Goal: Communication & Community: Answer question/provide support

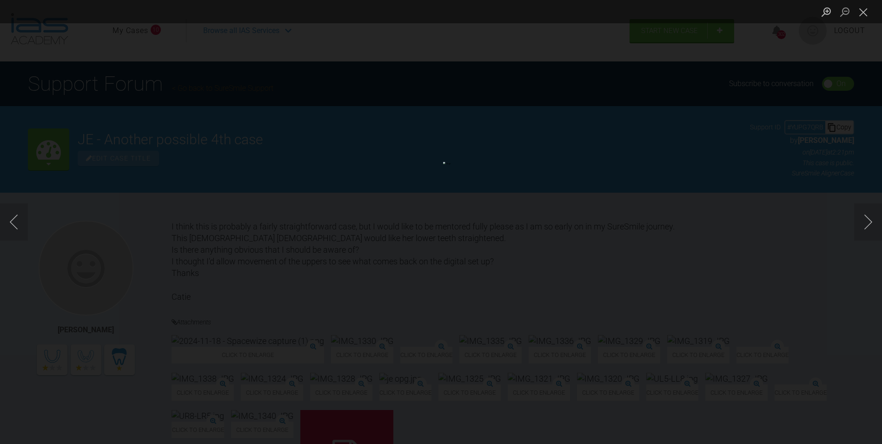
scroll to position [8602, 0]
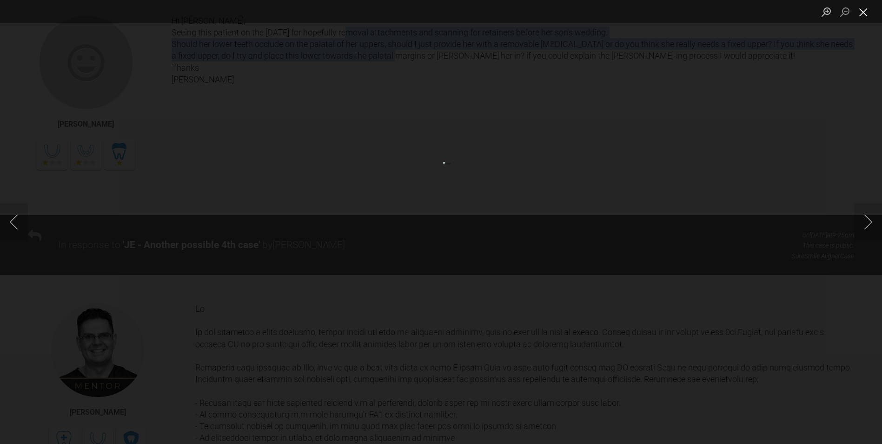
click at [865, 12] on button "Close lightbox" at bounding box center [863, 12] width 19 height 16
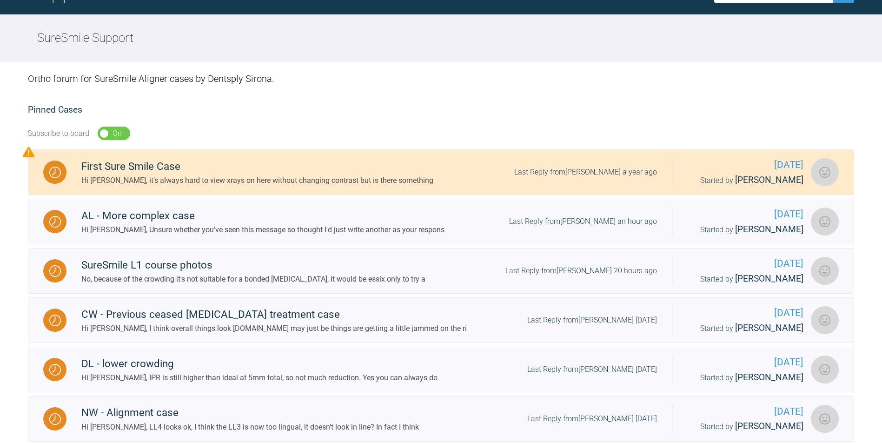
scroll to position [506, 0]
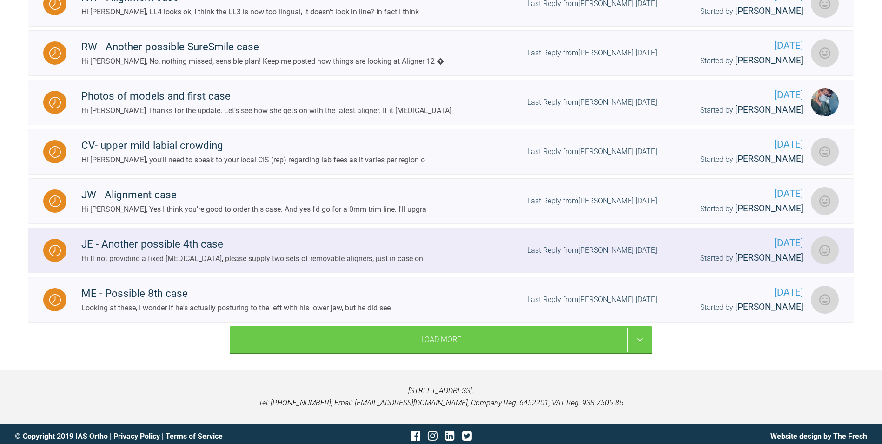
click at [123, 247] on div "JE - Another possible 4th case" at bounding box center [252, 244] width 342 height 17
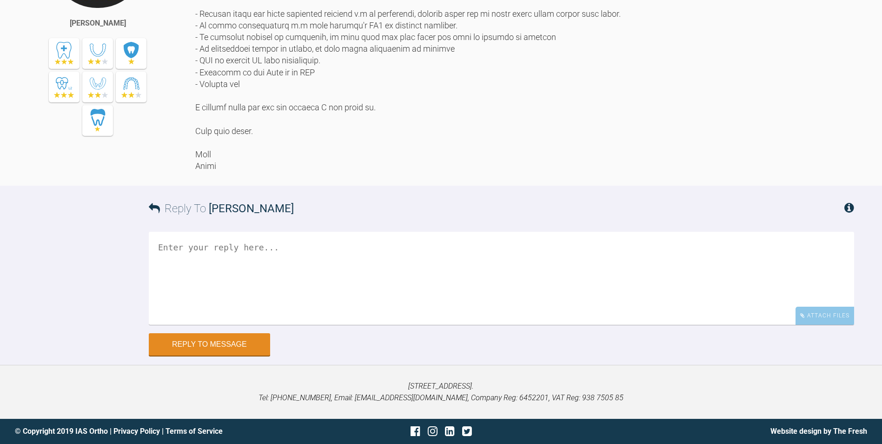
scroll to position [9672, 0]
click at [260, 266] on textarea at bounding box center [502, 278] width 706 height 93
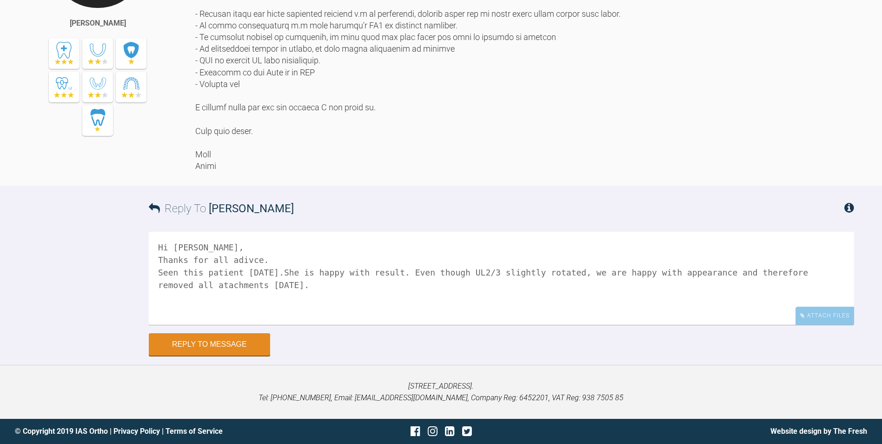
click at [166, 286] on textarea "Hi [PERSON_NAME], Thanks for all adivce. Seen this patient [DATE].She is happy …" at bounding box center [502, 278] width 706 height 93
click at [272, 285] on textarea "Hi [PERSON_NAME], Thanks for all adivce. Seen this patient [DATE].She is happy …" at bounding box center [502, 278] width 706 height 93
click at [269, 272] on textarea "Hi [PERSON_NAME], Thanks for all adivce. Seen this patient [DATE].She is happy …" at bounding box center [502, 278] width 706 height 93
click at [280, 288] on textarea "Hi [PERSON_NAME], Thanks for all adivce. Seen this patient [DATE]. She is happy…" at bounding box center [502, 278] width 706 height 93
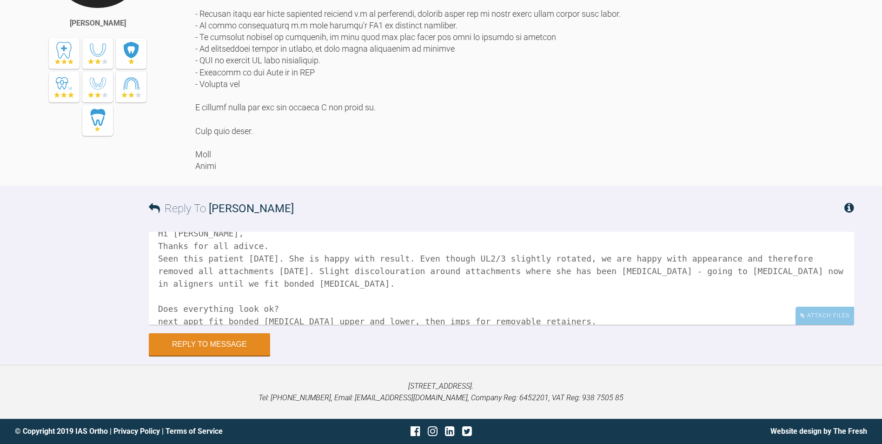
scroll to position [0, 0]
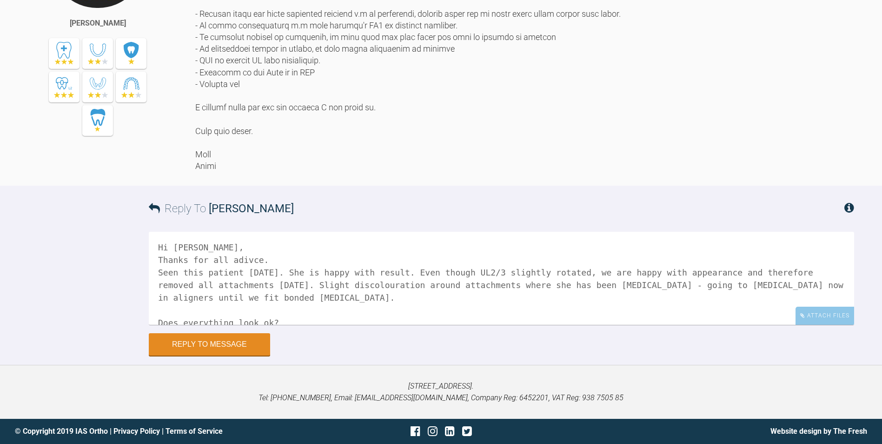
click at [243, 260] on textarea "Hi [PERSON_NAME], Thanks for all adivce. Seen this patient [DATE]. She is happy…" at bounding box center [502, 278] width 706 height 93
click at [220, 248] on textarea "Hi [PERSON_NAME], Thanks for all advice. Seen this patient [DATE]. She is happy…" at bounding box center [502, 278] width 706 height 93
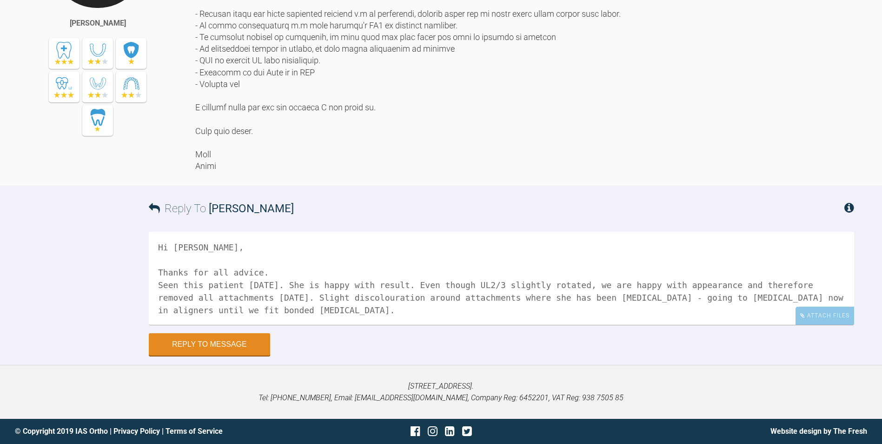
drag, startPoint x: 292, startPoint y: 280, endPoint x: 299, endPoint y: 280, distance: 7.0
click at [299, 280] on textarea "Hi [PERSON_NAME], Thanks for all advice. Seen this patient [DATE]. She is happy…" at bounding box center [502, 278] width 706 height 93
click at [356, 281] on textarea "Hi [PERSON_NAME], Thanks for all advice. Seen this patient [DATE]. She is happy…" at bounding box center [502, 278] width 706 height 93
drag, startPoint x: 577, startPoint y: 285, endPoint x: 632, endPoint y: 284, distance: 54.9
click at [632, 284] on textarea "Hi [PERSON_NAME], Thanks for all advice. Seen this patient [DATE]. She is happy…" at bounding box center [502, 278] width 706 height 93
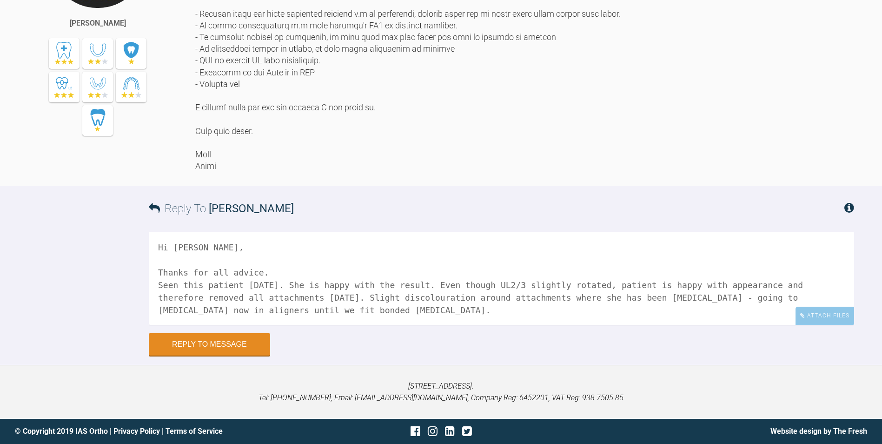
click at [724, 284] on textarea "Hi [PERSON_NAME], Thanks for all advice. Seen this patient [DATE]. She is happy…" at bounding box center [502, 278] width 706 height 93
click at [260, 296] on textarea "Hi [PERSON_NAME], Thanks for all advice. Seen this patient [DATE]. She is happy…" at bounding box center [502, 278] width 706 height 93
click at [430, 297] on textarea "Hi [PERSON_NAME], Thanks for all advice. Seen this patient [DATE]. She is happy…" at bounding box center [502, 278] width 706 height 93
click at [637, 308] on textarea "Hi [PERSON_NAME], Thanks for all advice. Seen this patient [DATE]. She is happy…" at bounding box center [502, 278] width 706 height 93
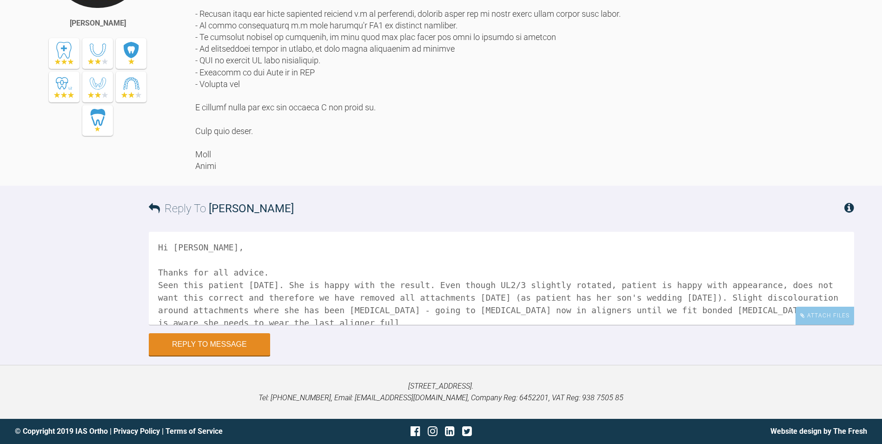
scroll to position [3, 0]
click at [376, 322] on textarea "Hi [PERSON_NAME], Thanks for all advice. Seen this patient [DATE]. She is happy…" at bounding box center [502, 278] width 706 height 93
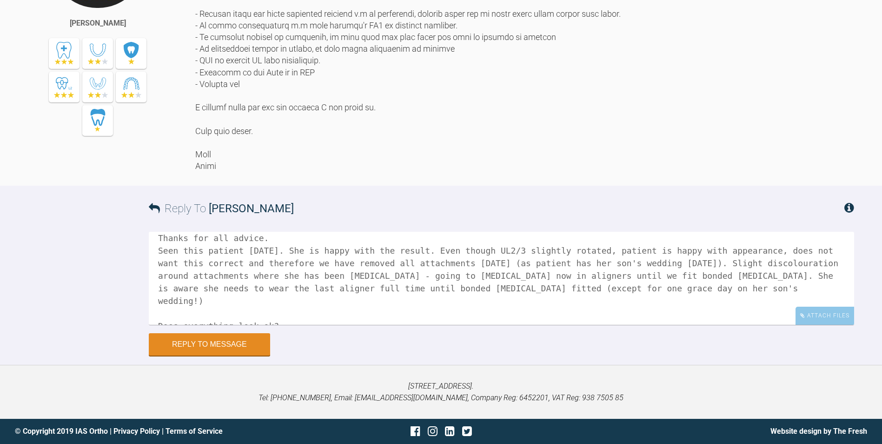
scroll to position [76, 0]
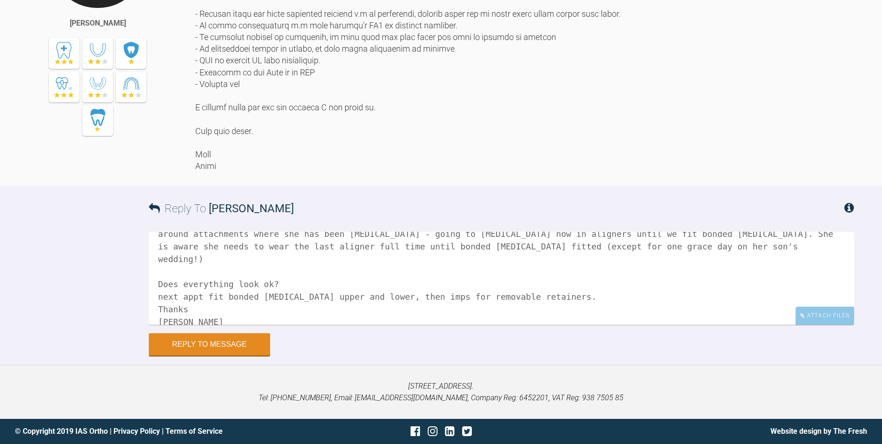
click at [163, 286] on textarea "Hi [PERSON_NAME], Thanks for all advice. Seen this patient [DATE]. She is happy…" at bounding box center [502, 278] width 706 height 93
click at [837, 310] on div "Attach Files" at bounding box center [825, 315] width 59 height 18
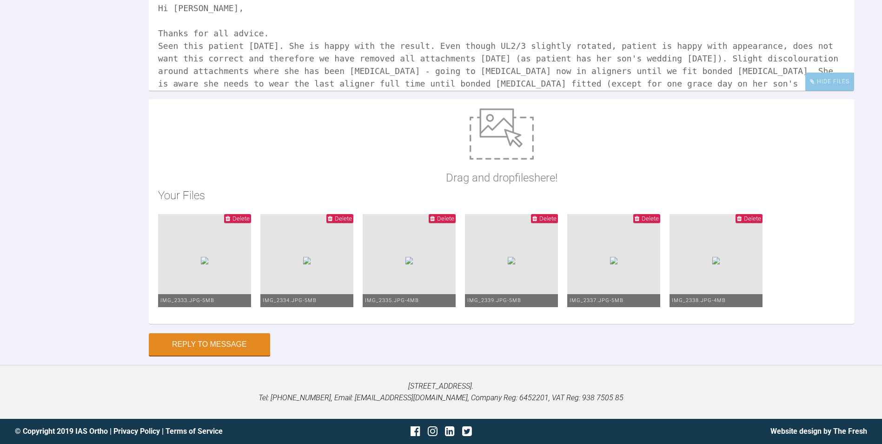
scroll to position [0, 0]
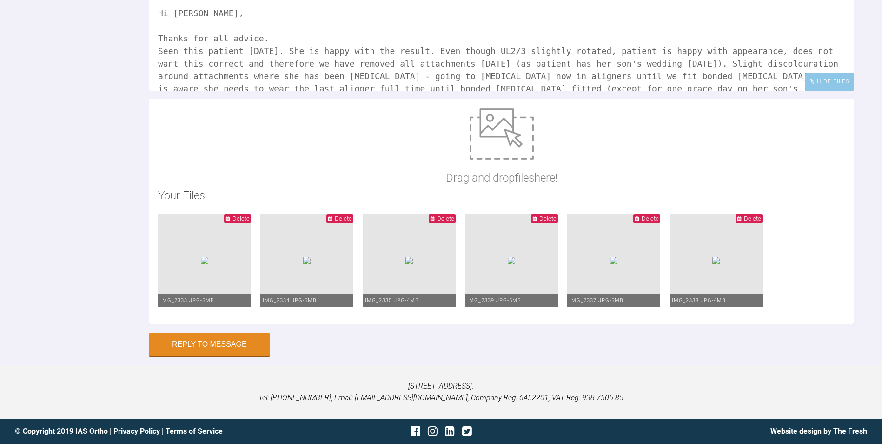
drag, startPoint x: 340, startPoint y: 235, endPoint x: 347, endPoint y: 249, distance: 15.4
click at [347, 91] on textarea "Hi [PERSON_NAME], Thanks for all advice. Seen this patient [DATE]. She is happy…" at bounding box center [502, 44] width 706 height 93
click at [189, 91] on textarea "Hi [PERSON_NAME], Thanks for all advice. Seen this patient [DATE]. She is happy…" at bounding box center [502, 44] width 706 height 93
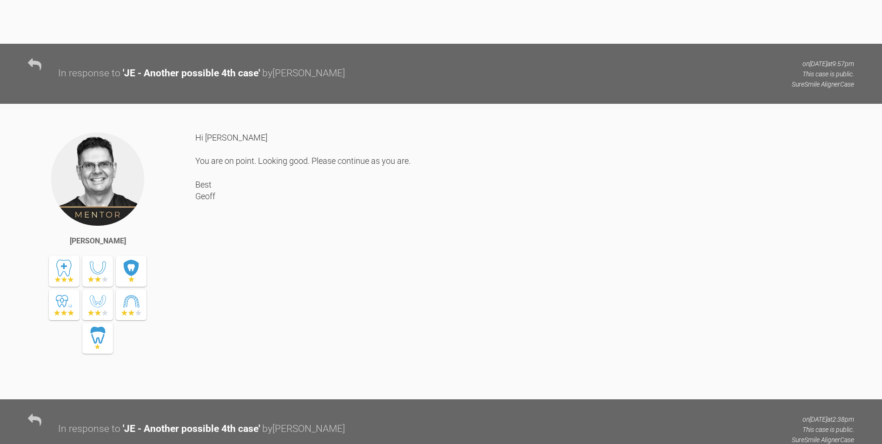
scroll to position [7997, 0]
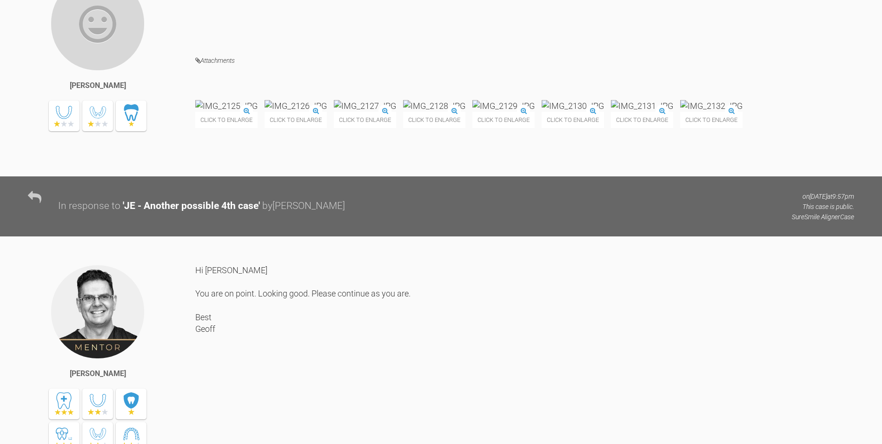
type textarea "Hi [PERSON_NAME], Thanks for all advice. Seen this patient [DATE]. She is happy…"
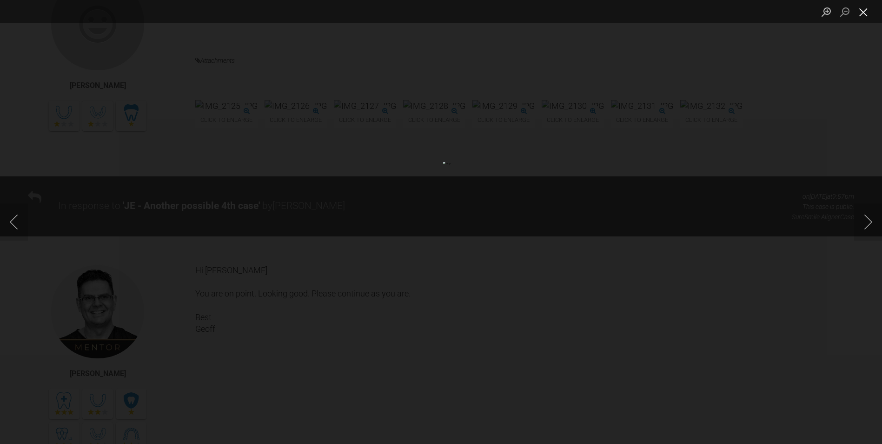
click at [862, 13] on button "Close lightbox" at bounding box center [863, 12] width 19 height 16
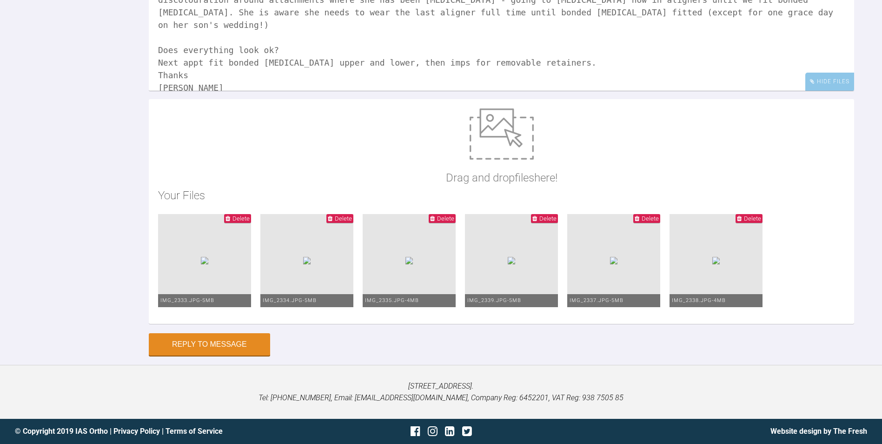
scroll to position [9960, 0]
click at [234, 356] on button "Reply to Message" at bounding box center [209, 345] width 121 height 22
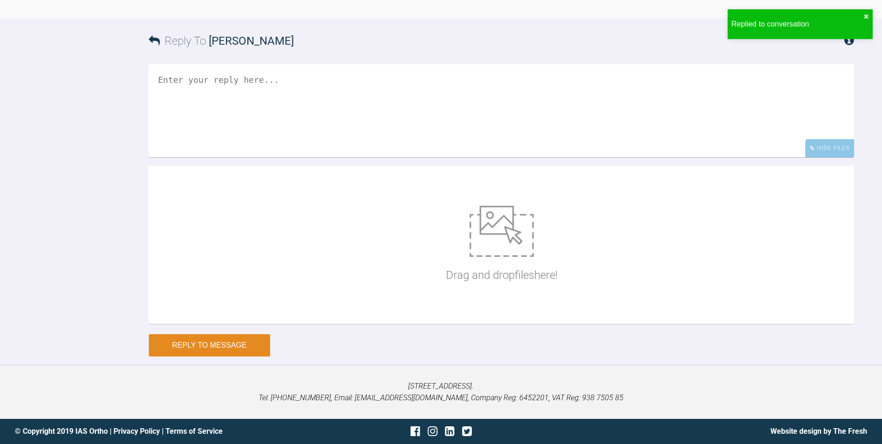
scroll to position [9992, 0]
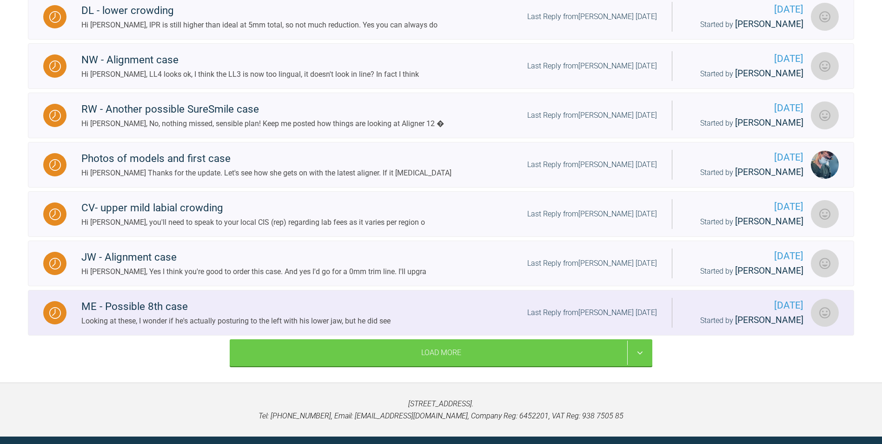
scroll to position [506, 0]
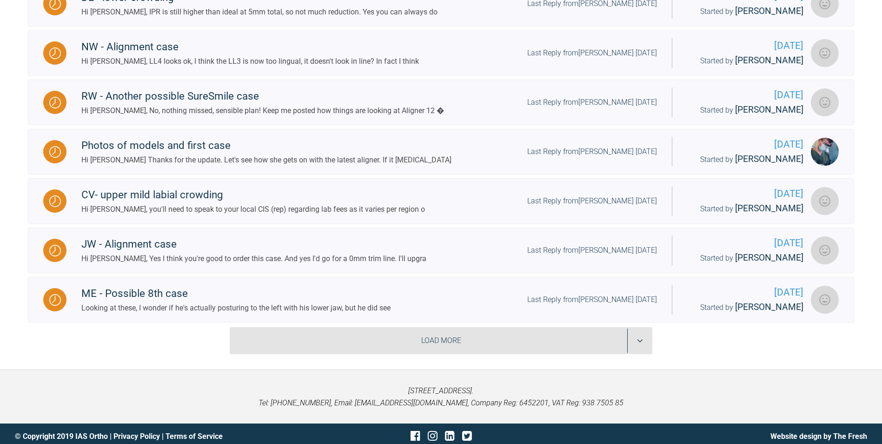
click at [366, 334] on div "Load More" at bounding box center [441, 340] width 423 height 27
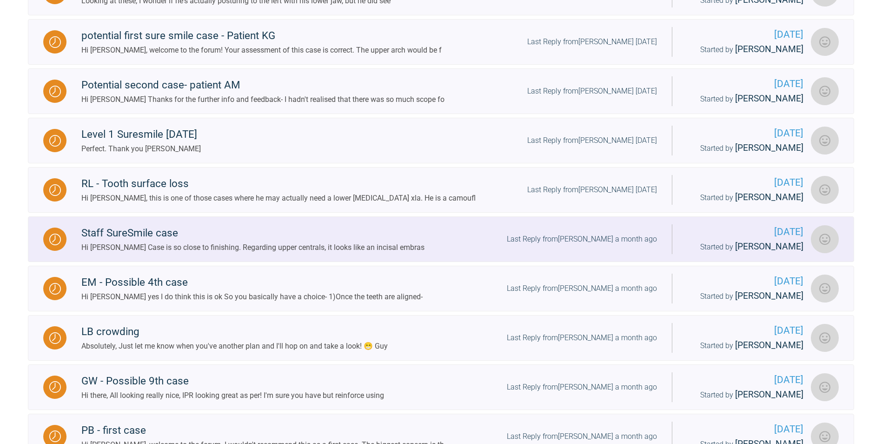
click at [174, 241] on div "Hi [PERSON_NAME] Case is so close to finishing. Regarding upper centrals, it lo…" at bounding box center [252, 247] width 343 height 12
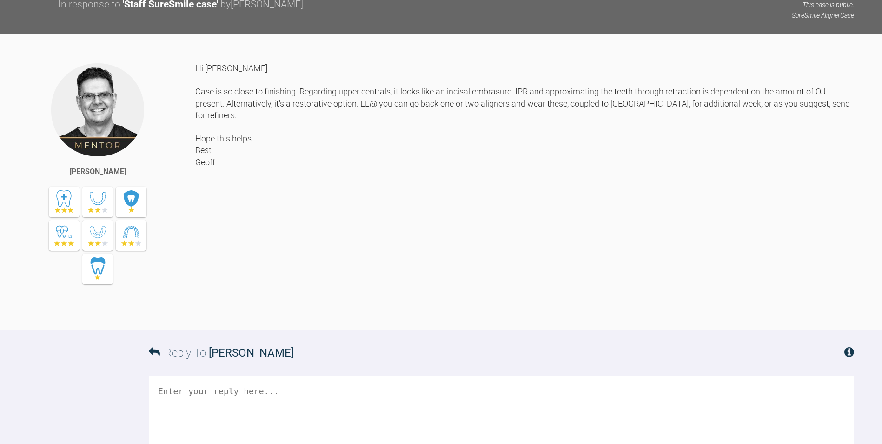
scroll to position [7347, 0]
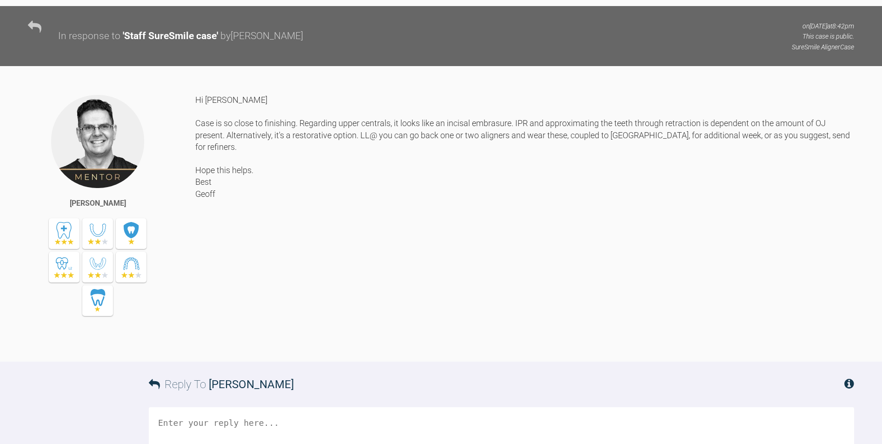
drag, startPoint x: 221, startPoint y: 131, endPoint x: 280, endPoint y: 202, distance: 92.2
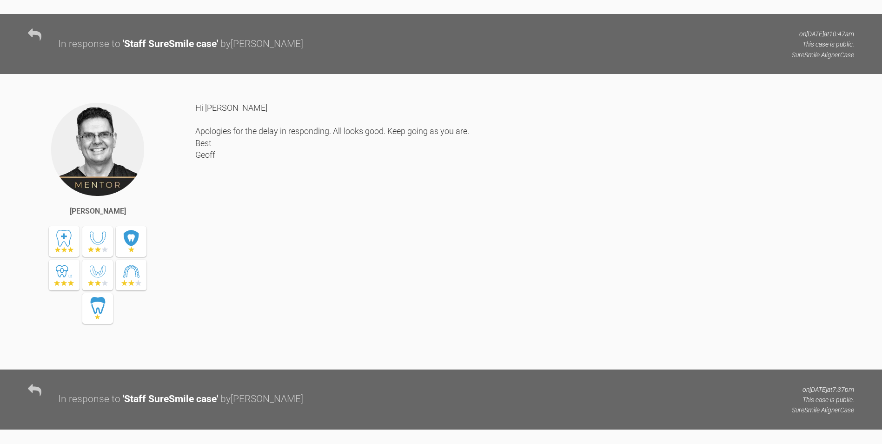
scroll to position [6743, 0]
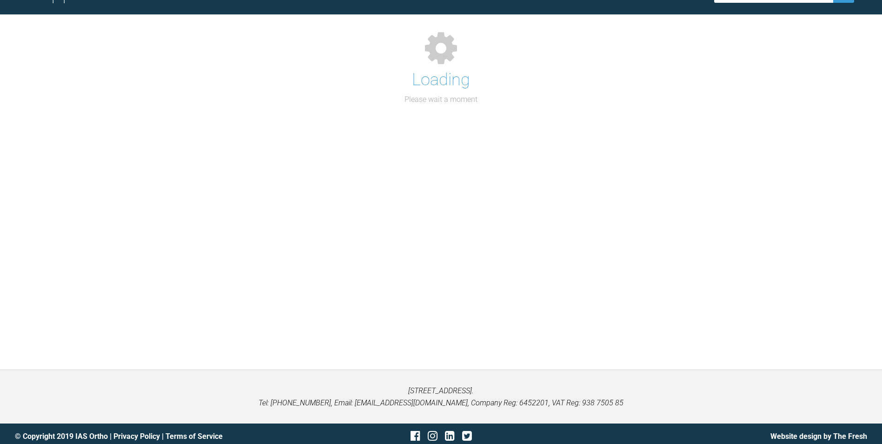
scroll to position [506, 0]
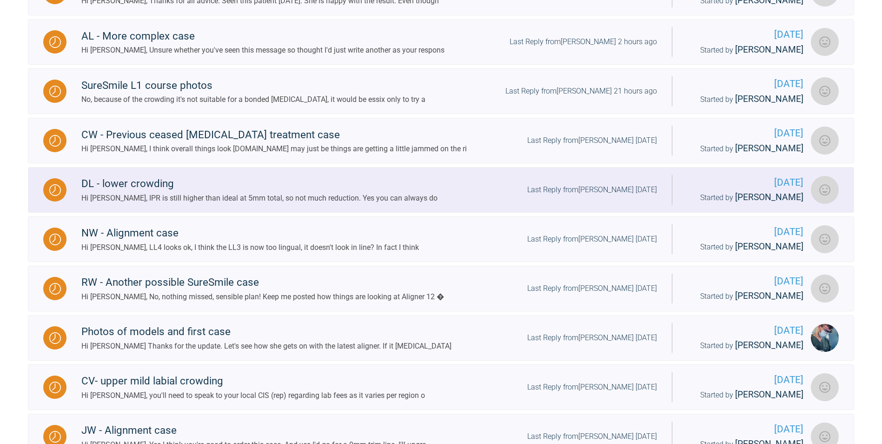
click at [142, 180] on div "DL - lower crowding" at bounding box center [259, 183] width 356 height 17
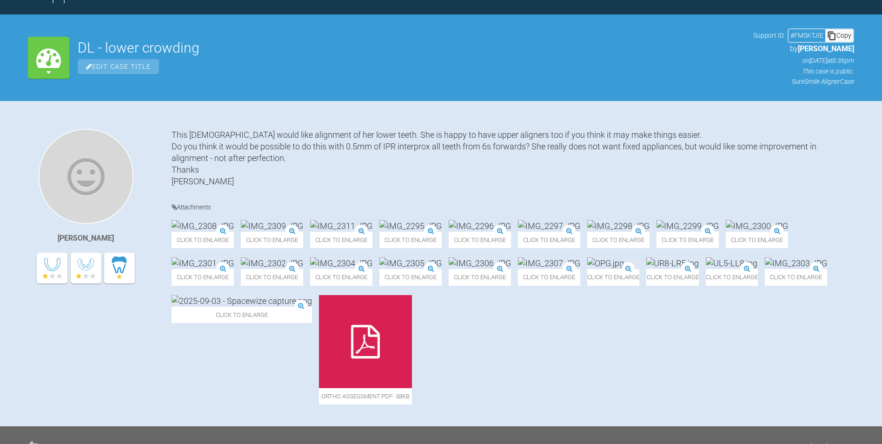
scroll to position [320, 0]
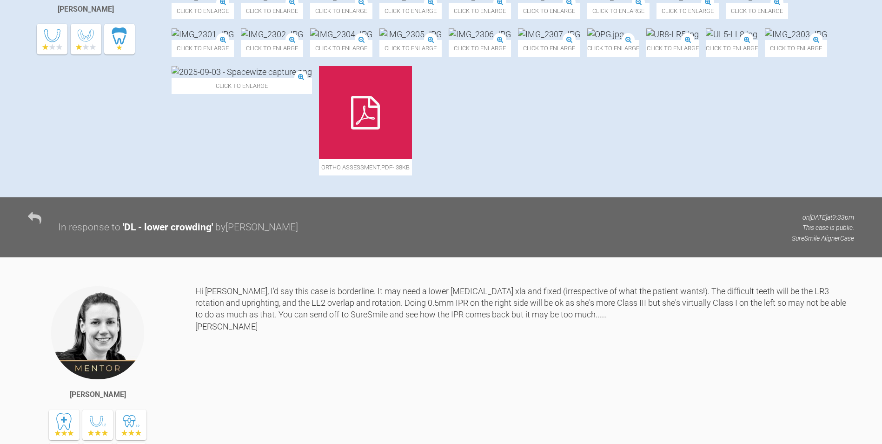
click at [380, 129] on icon at bounding box center [365, 112] width 29 height 33
click at [380, 40] on img at bounding box center [411, 34] width 62 height 12
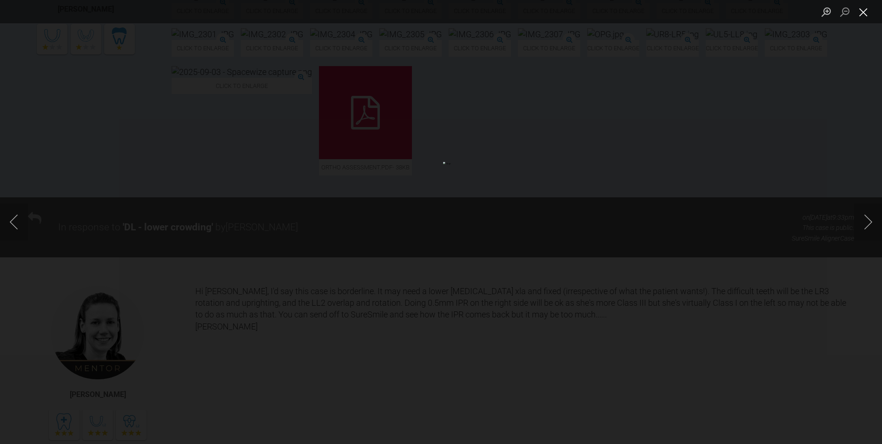
click at [864, 10] on button "Close lightbox" at bounding box center [863, 12] width 19 height 16
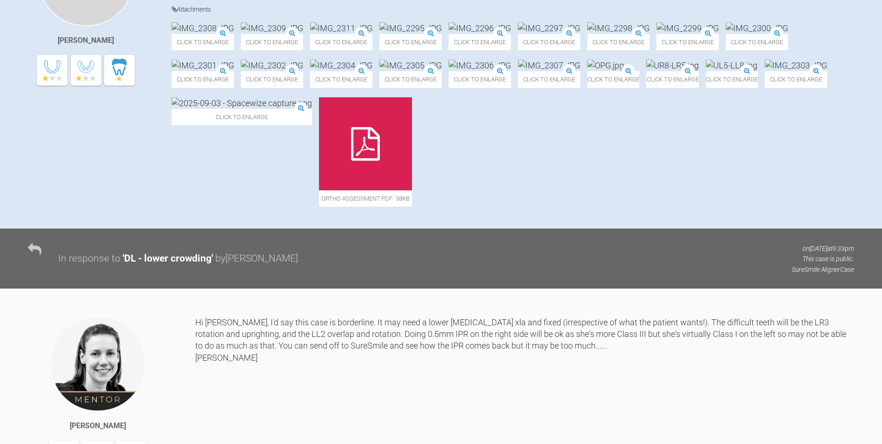
scroll to position [274, 0]
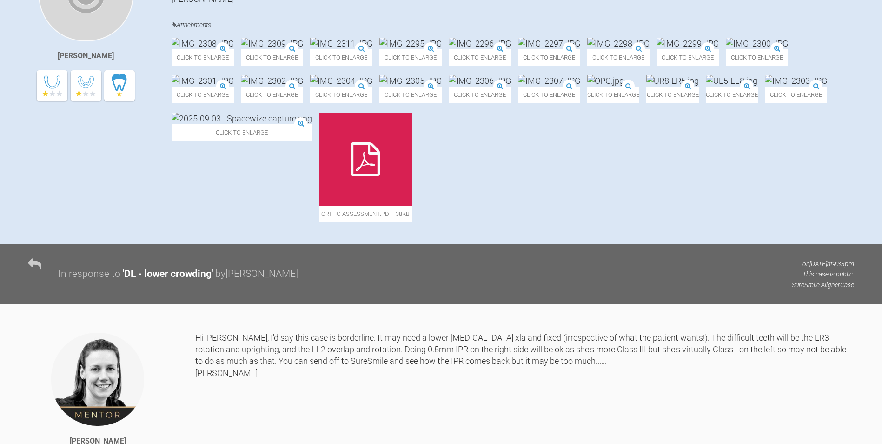
click at [442, 49] on img at bounding box center [411, 44] width 62 height 12
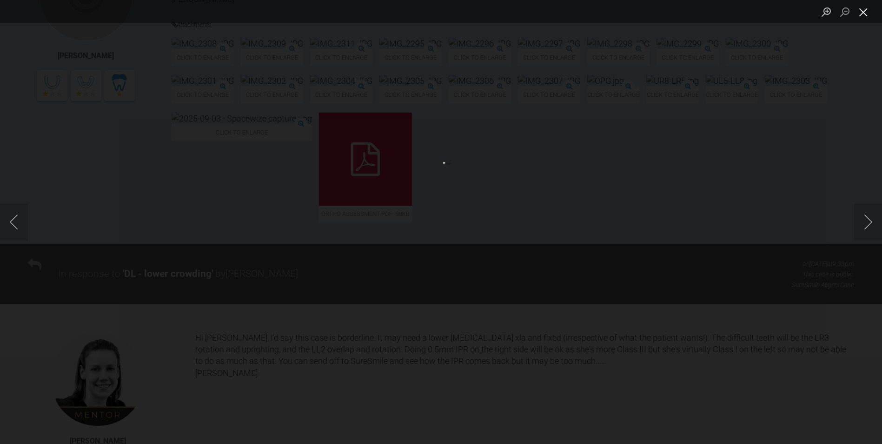
click at [867, 13] on button "Close lightbox" at bounding box center [863, 12] width 19 height 16
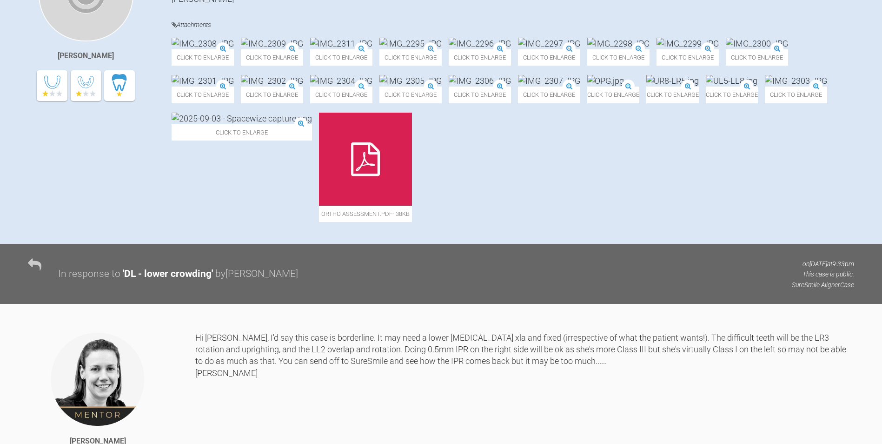
click at [726, 49] on img at bounding box center [757, 44] width 62 height 12
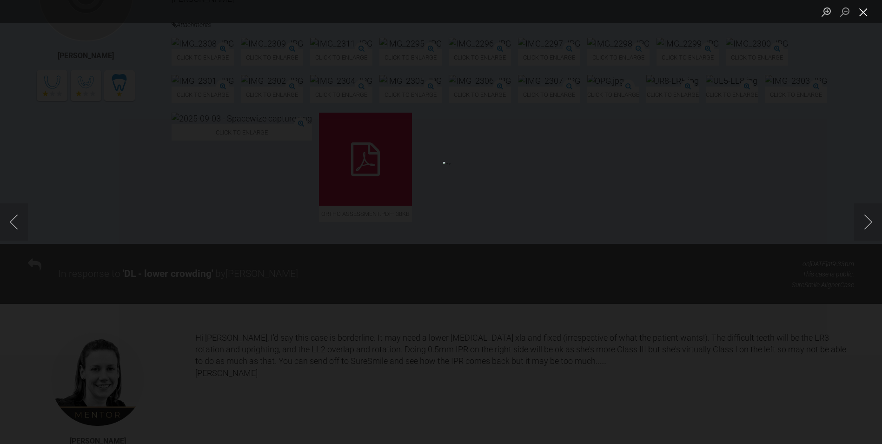
click at [868, 13] on button "Close lightbox" at bounding box center [863, 12] width 19 height 16
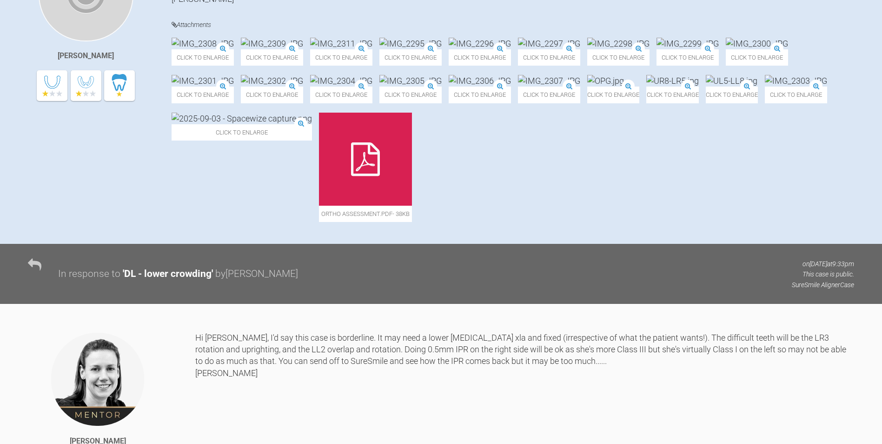
click at [234, 87] on img at bounding box center [203, 81] width 62 height 12
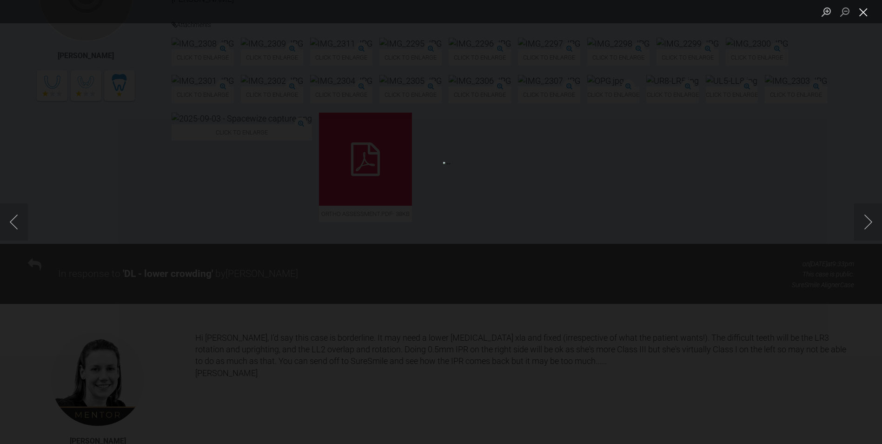
click at [862, 13] on button "Close lightbox" at bounding box center [863, 12] width 19 height 16
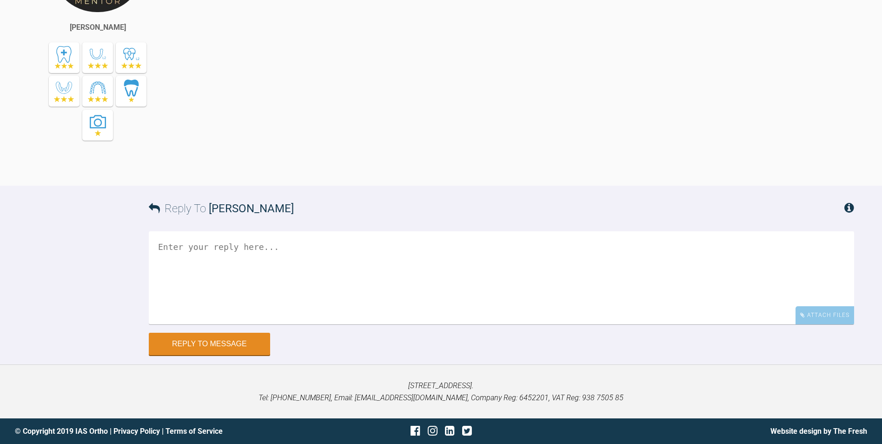
scroll to position [4031, 0]
click at [273, 324] on textarea at bounding box center [502, 277] width 706 height 93
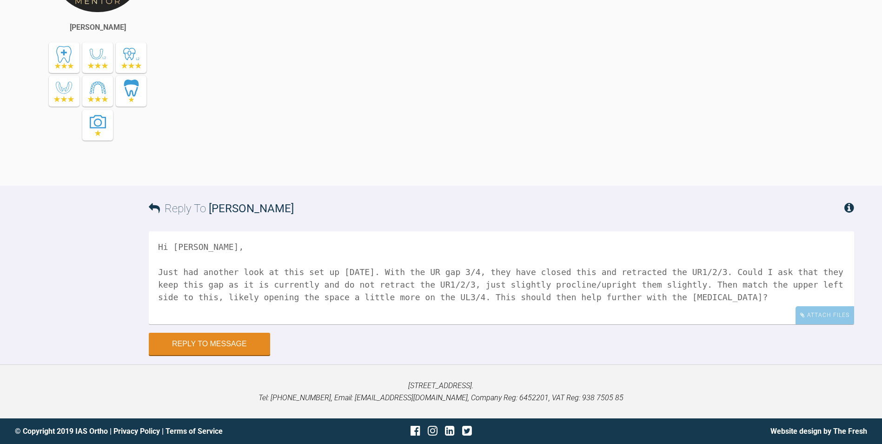
drag, startPoint x: 388, startPoint y: 365, endPoint x: 473, endPoint y: 374, distance: 84.6
click at [473, 324] on textarea "Hi [PERSON_NAME], Just had another look at this set up [DATE]. With the UR gap …" at bounding box center [502, 277] width 706 height 93
click at [634, 324] on textarea "Hi [PERSON_NAME], Just had another look at this set up [DATE]. With the UR gap …" at bounding box center [502, 277] width 706 height 93
click at [673, 324] on textarea "Hi [PERSON_NAME], Just had another look at this set up [DATE]. With the UR gap …" at bounding box center [502, 277] width 706 height 93
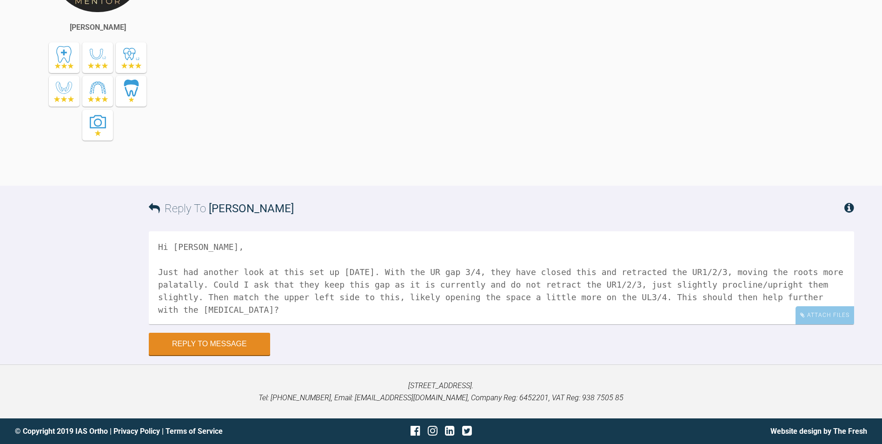
click at [321, 283] on textarea "Hi [PERSON_NAME], Just had another look at this set up [DATE]. With the UR gap …" at bounding box center [502, 277] width 706 height 93
click at [447, 281] on textarea "Hi [PERSON_NAME], Just had another look at this set up [DATE]. With the UR gap …" at bounding box center [502, 277] width 706 height 93
click at [578, 285] on textarea "Hi [PERSON_NAME], Just had another look at this set up [DATE]. With the UR gap …" at bounding box center [502, 277] width 706 height 93
click at [584, 284] on textarea "Hi [PERSON_NAME], Just had another look at this set up [DATE]. With the UR gap …" at bounding box center [502, 277] width 706 height 93
drag, startPoint x: 471, startPoint y: 295, endPoint x: 475, endPoint y: 305, distance: 10.6
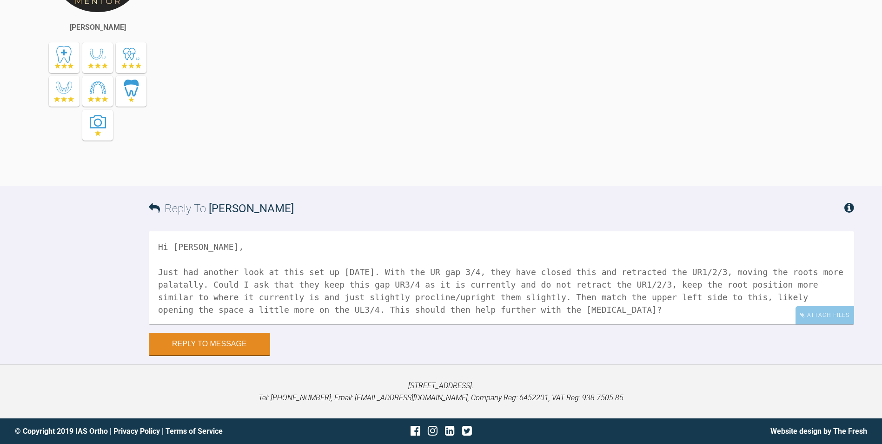
click at [475, 305] on textarea "Hi [PERSON_NAME], Just had another look at this set up [DATE]. With the UR gap …" at bounding box center [502, 277] width 706 height 93
click at [462, 311] on textarea "Hi [PERSON_NAME], Just had another look at this set up [DATE]. With the UR gap …" at bounding box center [502, 277] width 706 height 93
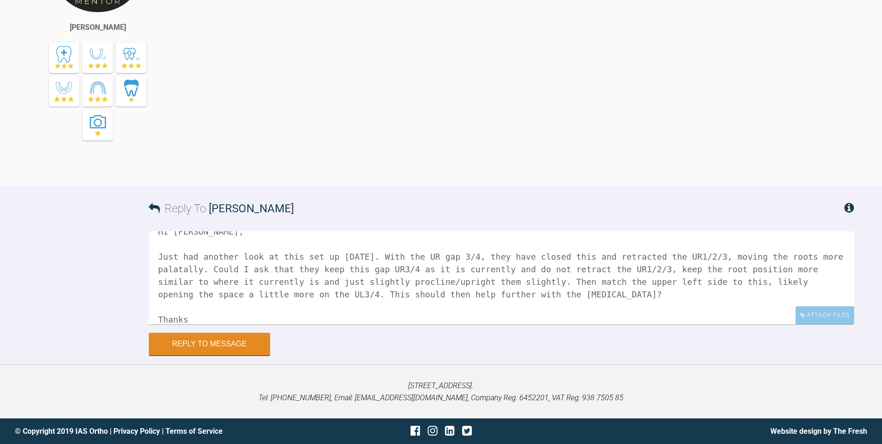
scroll to position [28, 0]
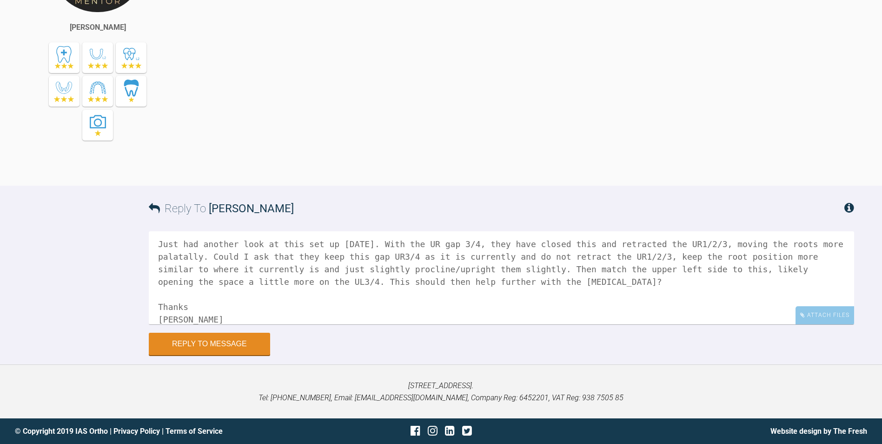
click at [568, 270] on textarea "Hi [PERSON_NAME], Just had another look at this set up [DATE]. With the UR gap …" at bounding box center [502, 277] width 706 height 93
drag, startPoint x: 807, startPoint y: 271, endPoint x: 180, endPoint y: 285, distance: 627.5
click at [180, 285] on textarea "Hi [PERSON_NAME], Just had another look at this set up [DATE]. With the UR gap …" at bounding box center [502, 277] width 706 height 93
click at [571, 289] on textarea "Hi [PERSON_NAME], Just had another look at this set up [DATE]. With the UR gap …" at bounding box center [502, 277] width 706 height 93
drag, startPoint x: 567, startPoint y: 270, endPoint x: 583, endPoint y: 270, distance: 15.8
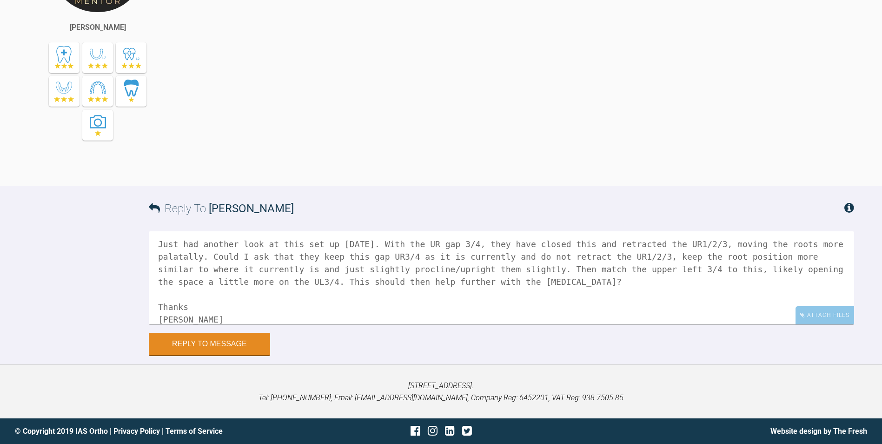
click at [583, 270] on textarea "Hi [PERSON_NAME], Just had another look at this set up [DATE]. With the UR gap …" at bounding box center [502, 277] width 706 height 93
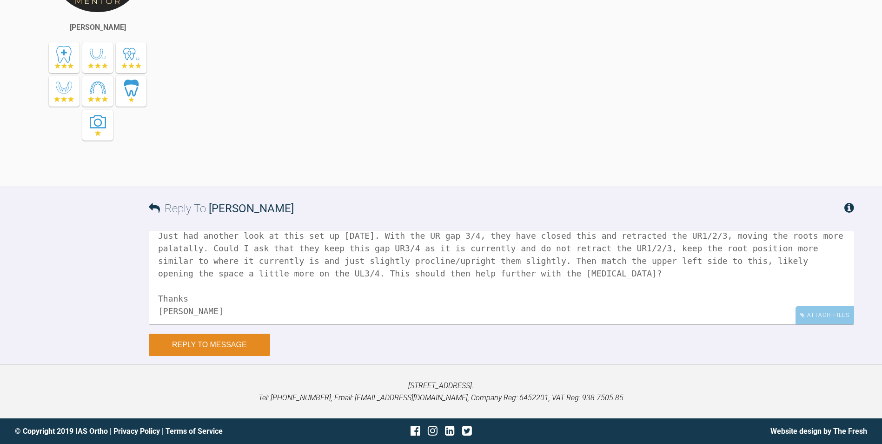
scroll to position [39, 0]
type textarea "Hi [PERSON_NAME], Just had another look at this set up [DATE]. With the UR gap …"
click at [238, 342] on button "Reply to Message" at bounding box center [209, 344] width 121 height 22
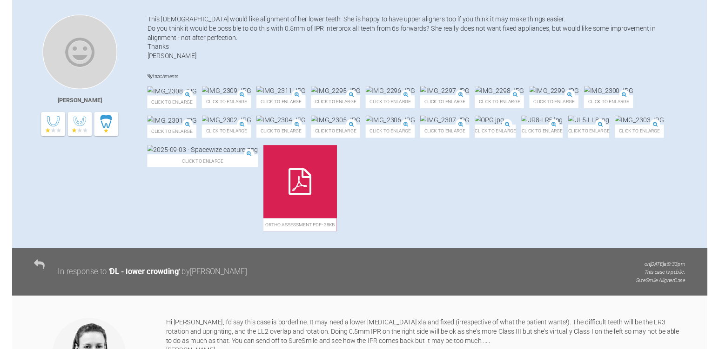
scroll to position [379, 0]
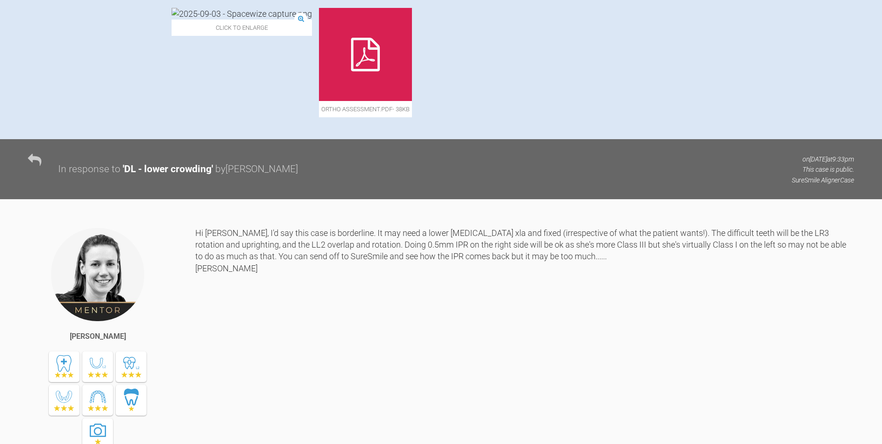
click at [388, 101] on div at bounding box center [365, 54] width 93 height 93
